Goal: Find specific page/section

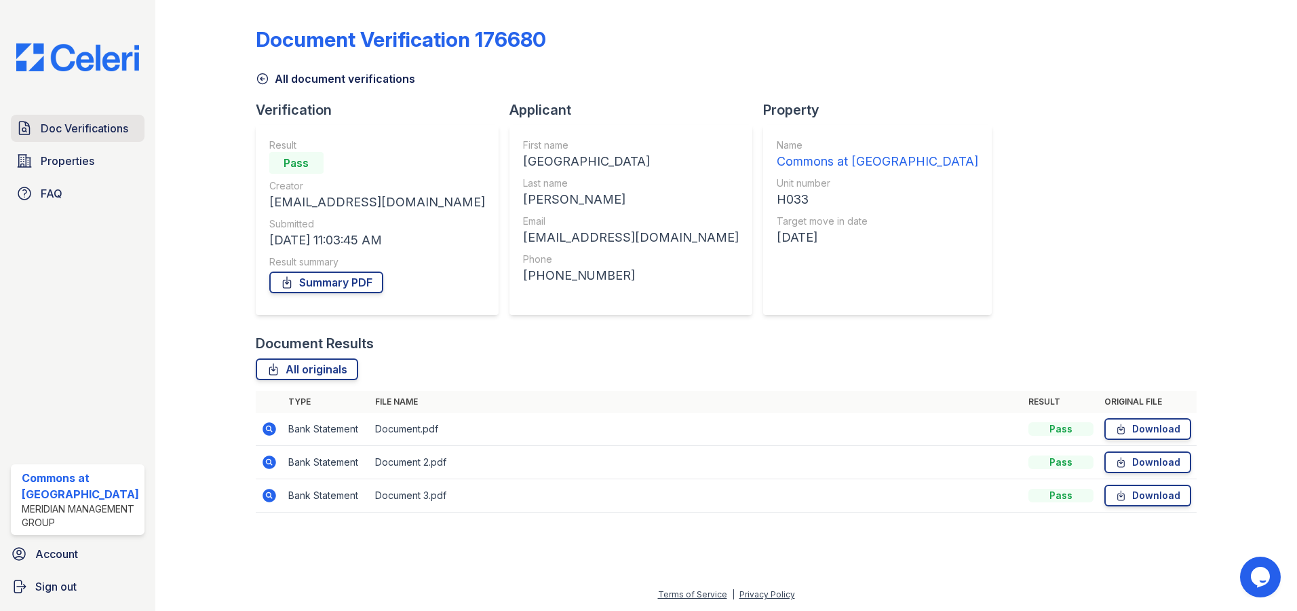
click at [67, 125] on span "Doc Verifications" at bounding box center [85, 128] width 88 height 16
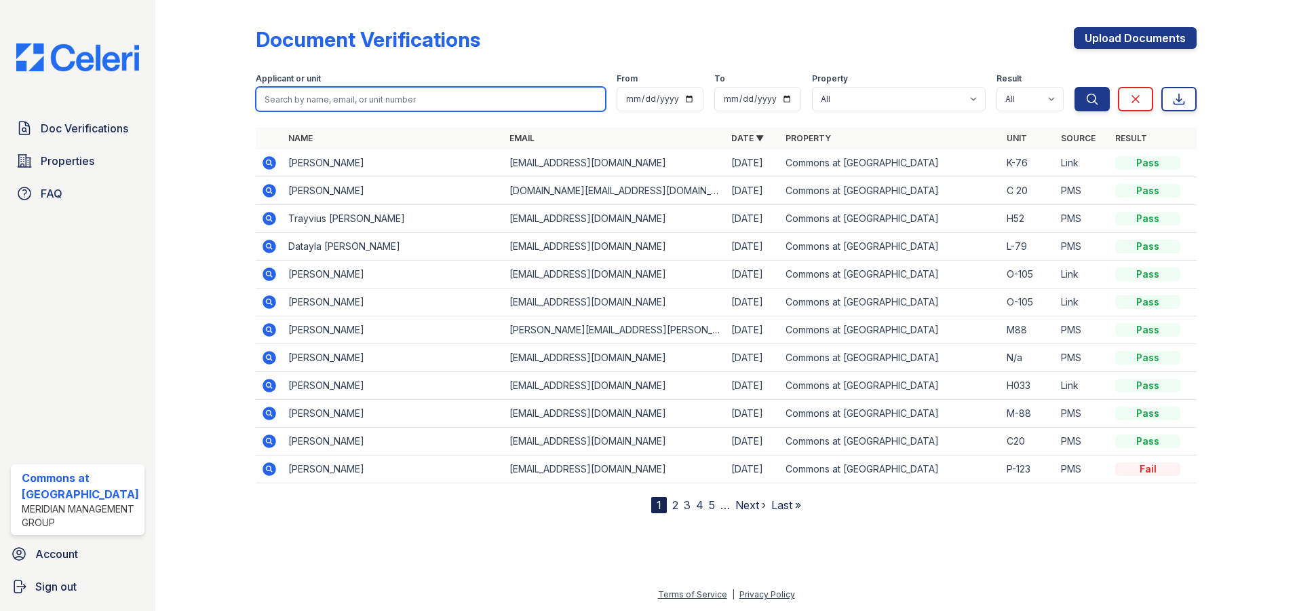
click at [326, 98] on input "search" at bounding box center [431, 99] width 351 height 24
click at [678, 509] on nav "1 2 3 4 5 … Next › Last »" at bounding box center [726, 505] width 150 height 16
click at [673, 505] on link "2" at bounding box center [675, 505] width 6 height 14
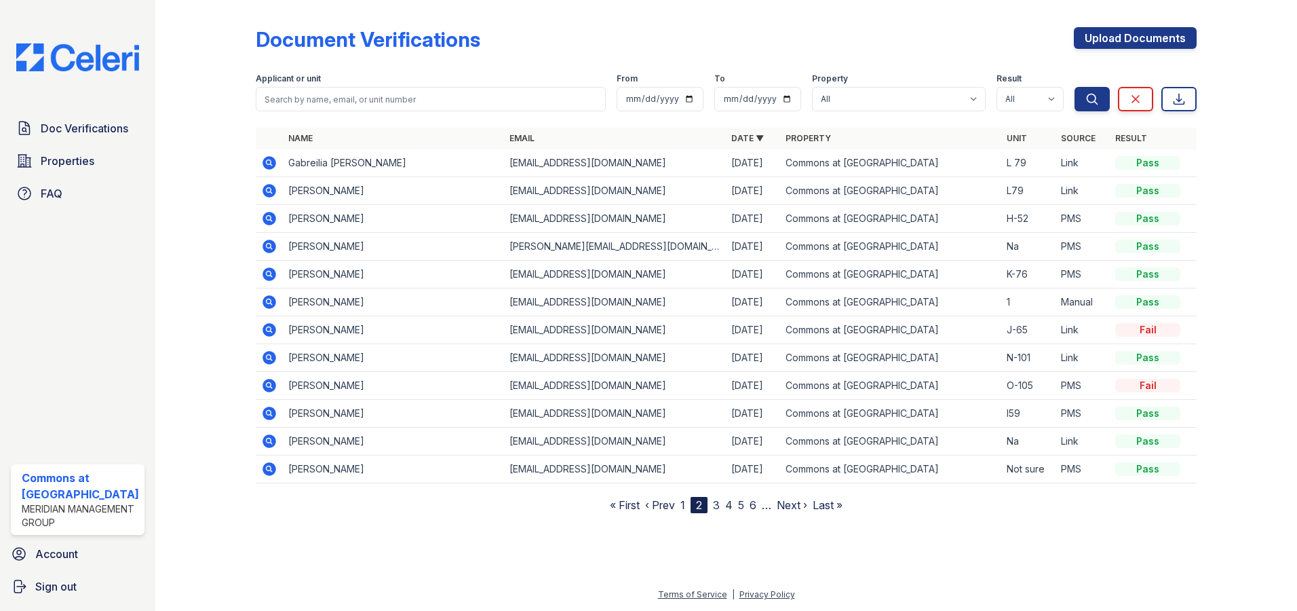
click at [714, 508] on link "3" at bounding box center [716, 505] width 7 height 14
click at [723, 507] on link "4" at bounding box center [722, 505] width 7 height 14
